Goal: Transaction & Acquisition: Purchase product/service

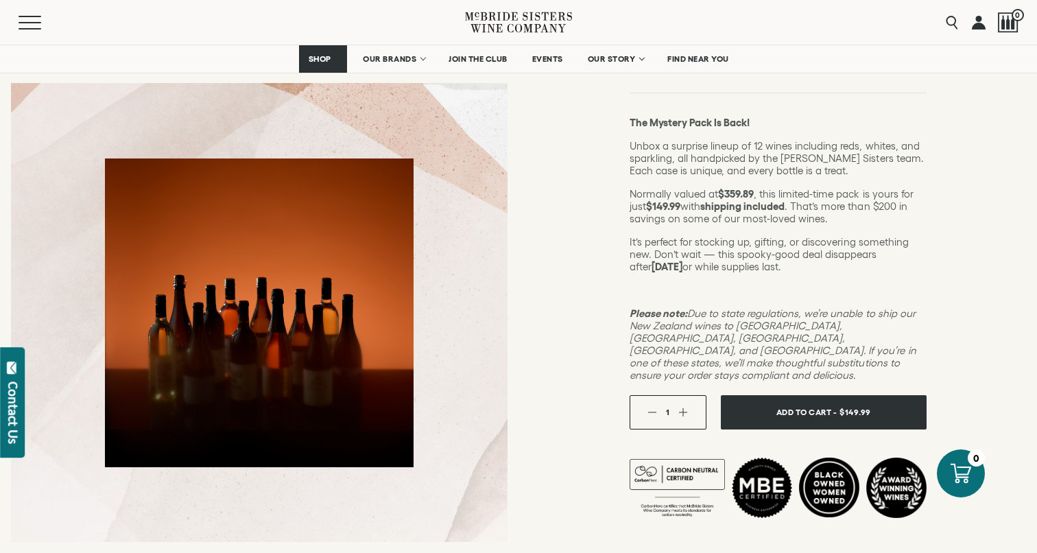
scroll to position [204, 0]
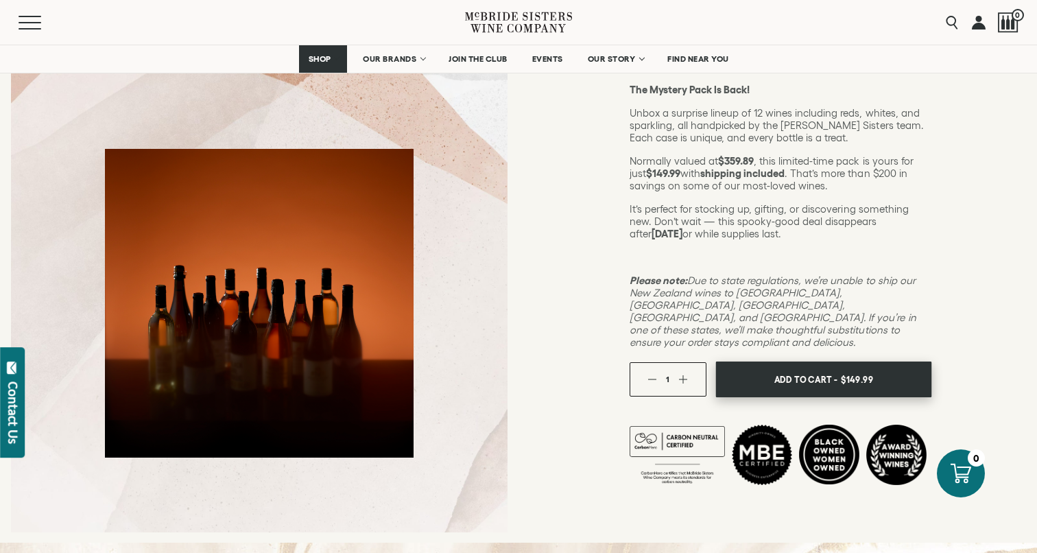
click at [835, 369] on span "Add To Cart -" at bounding box center [805, 379] width 63 height 21
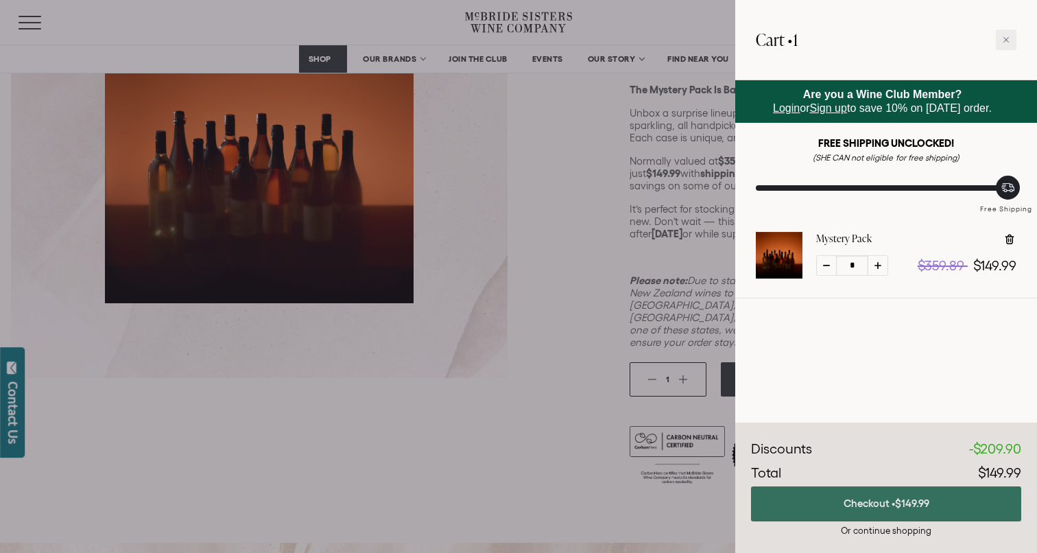
click at [913, 506] on span "$149.99" at bounding box center [912, 503] width 34 height 12
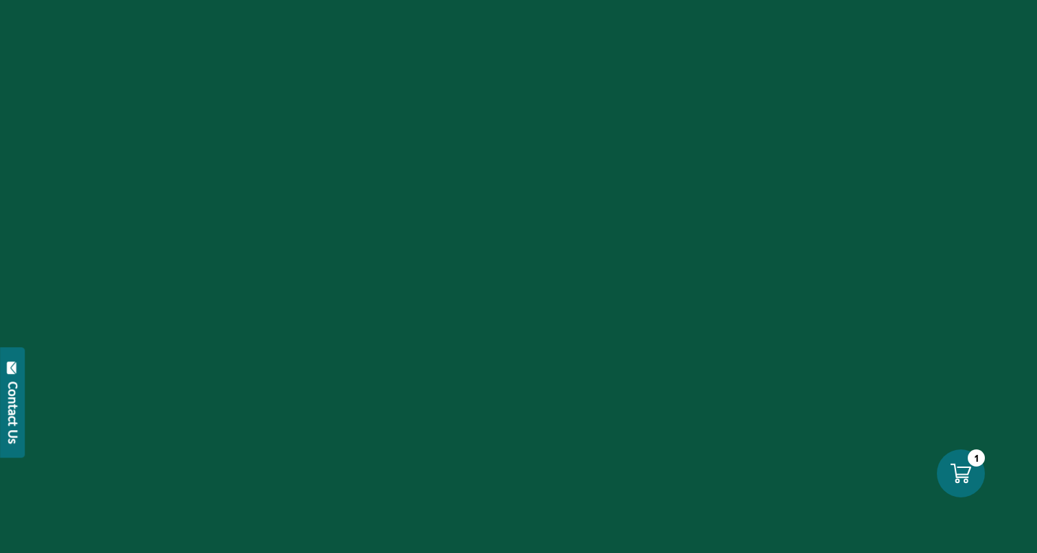
scroll to position [204, 0]
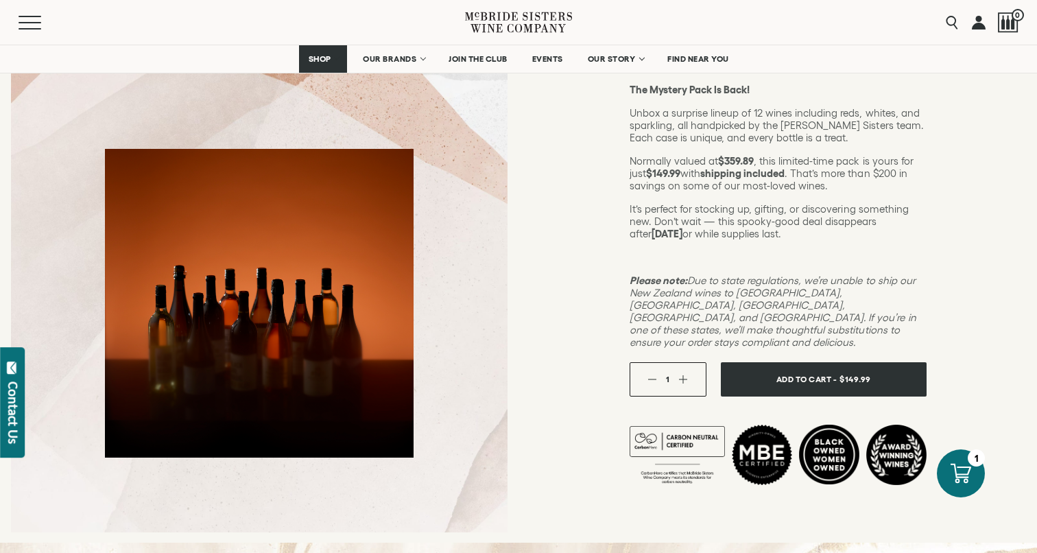
click at [726, 146] on div "The Mystery Pack Is Back! Unbox a surprise lineup of 12 wines including reds, w…" at bounding box center [778, 216] width 297 height 265
